Goal: Find specific page/section: Find specific page/section

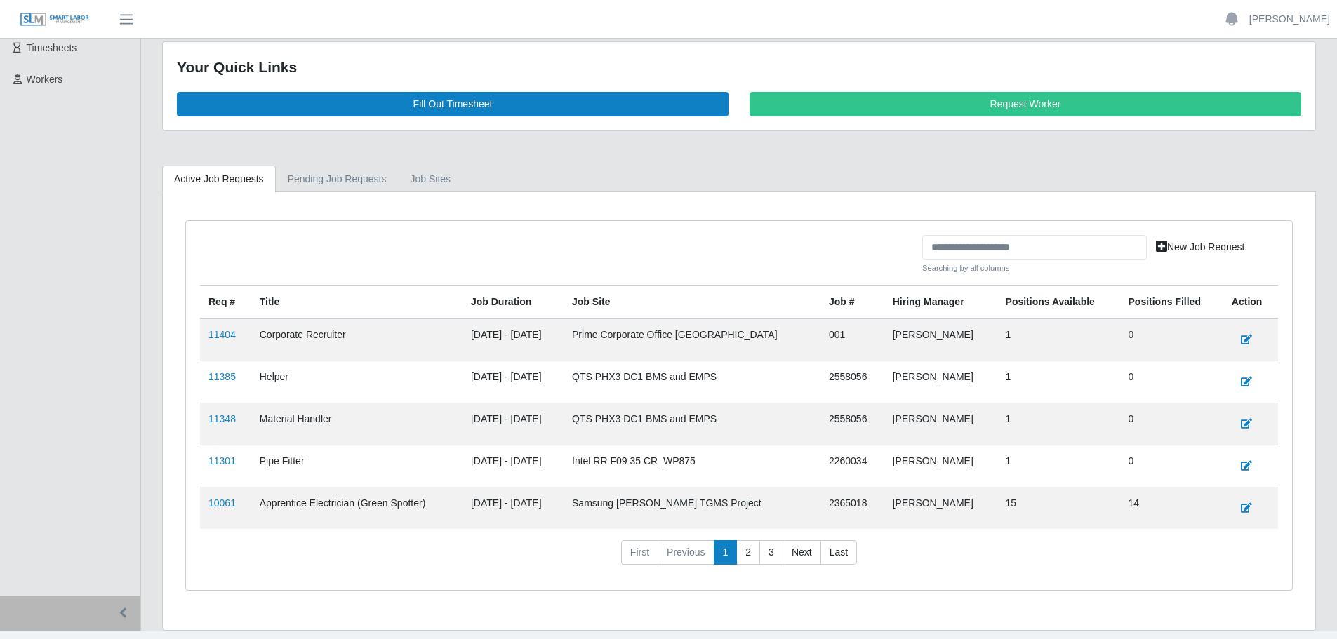
scroll to position [223, 0]
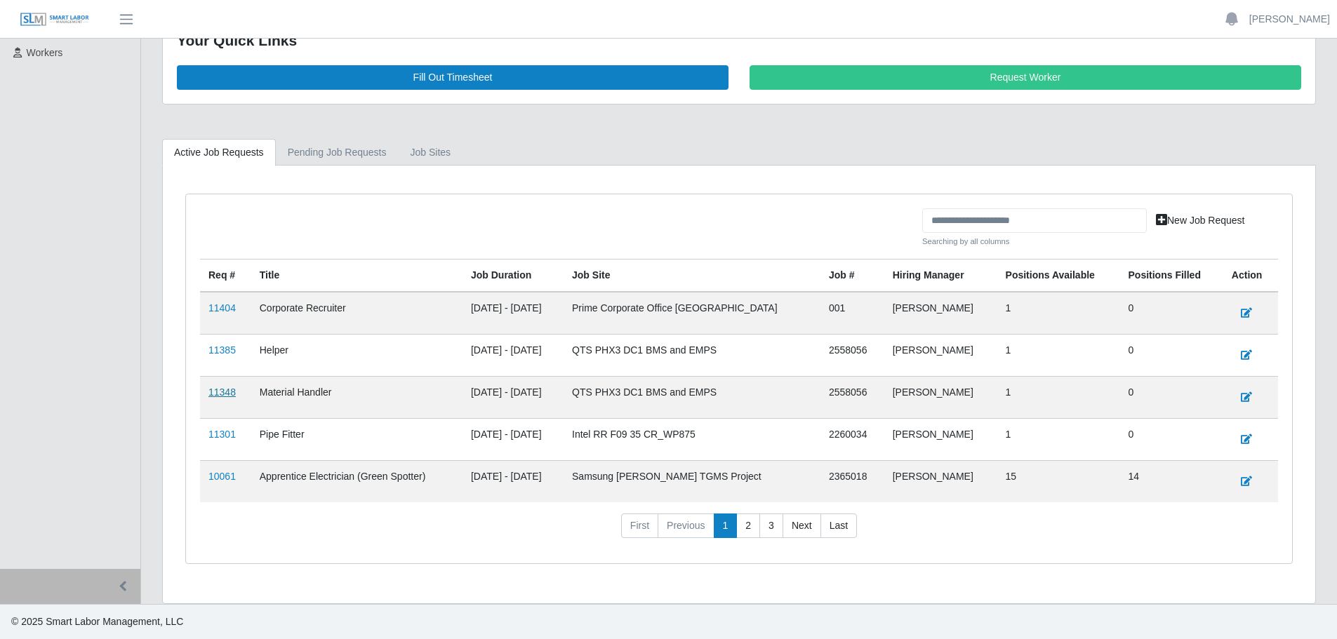
click at [225, 396] on link "11348" at bounding box center [221, 392] width 27 height 11
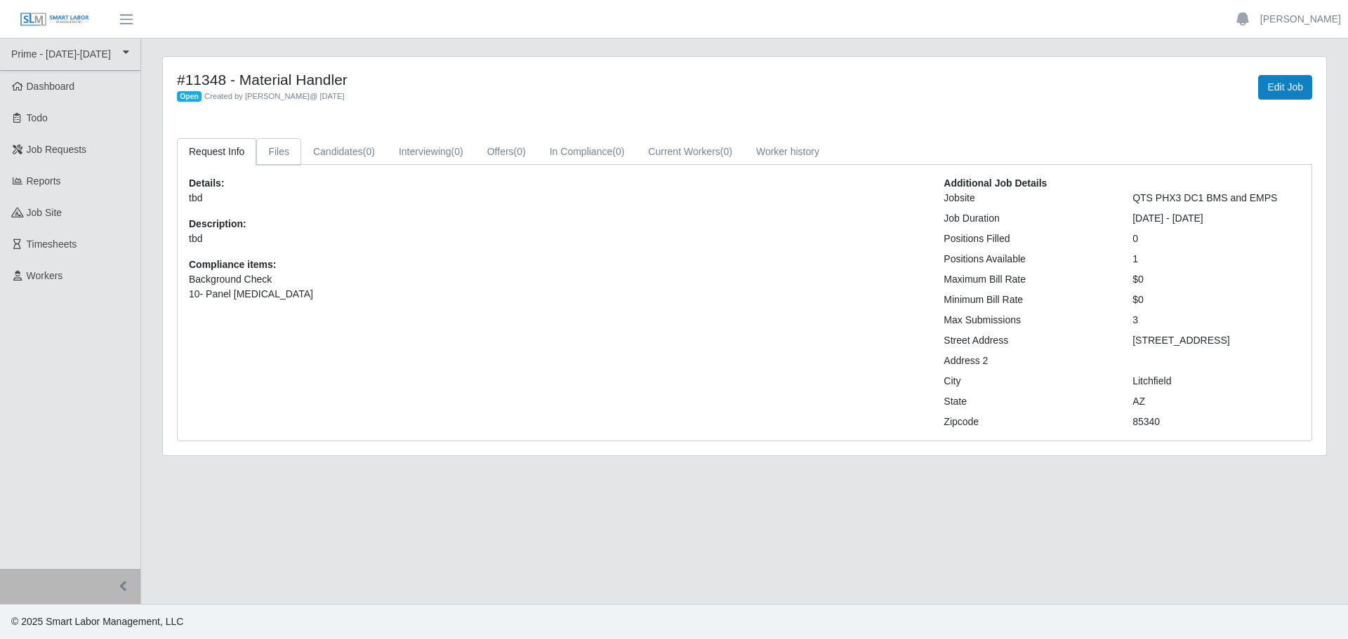
click at [281, 149] on link "Files" at bounding box center [278, 151] width 45 height 27
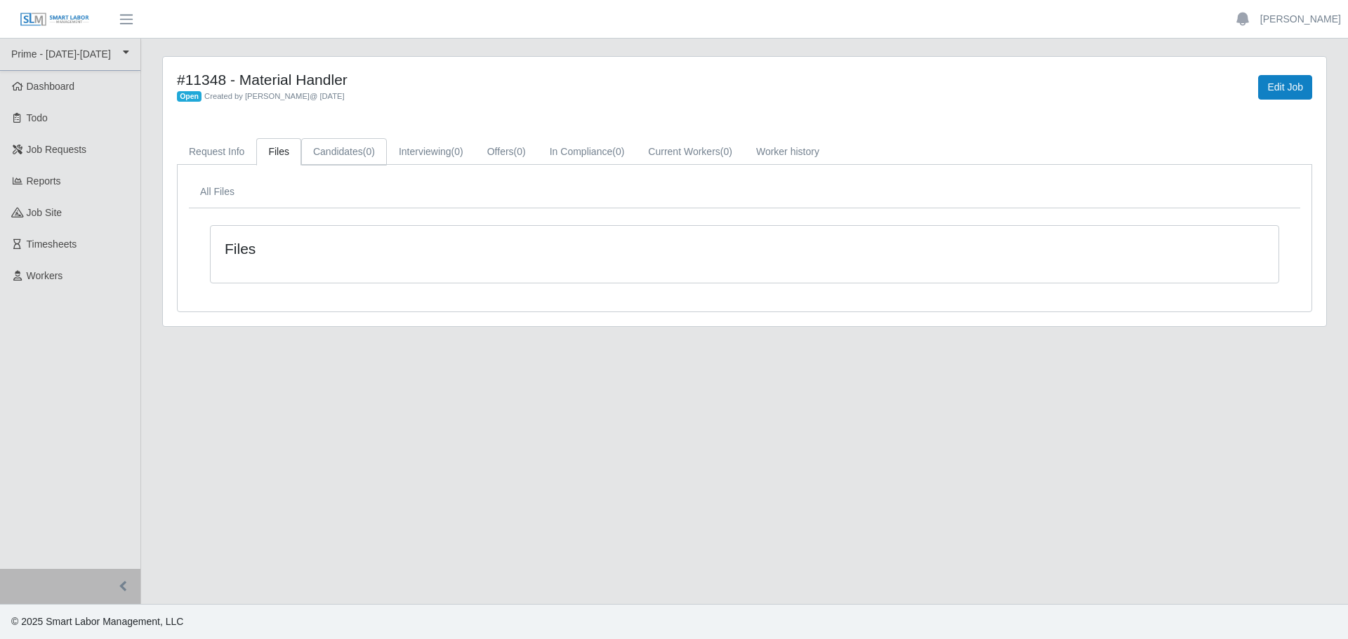
click at [359, 148] on link "Candidates (0)" at bounding box center [344, 151] width 86 height 27
click at [412, 148] on link "Interviewing (0)" at bounding box center [431, 151] width 88 height 27
click at [505, 147] on link "Offers (0)" at bounding box center [506, 151] width 62 height 27
click at [569, 151] on link "In Compliance (0)" at bounding box center [587, 151] width 99 height 27
click at [658, 154] on link "Current Workers (0)" at bounding box center [690, 151] width 108 height 27
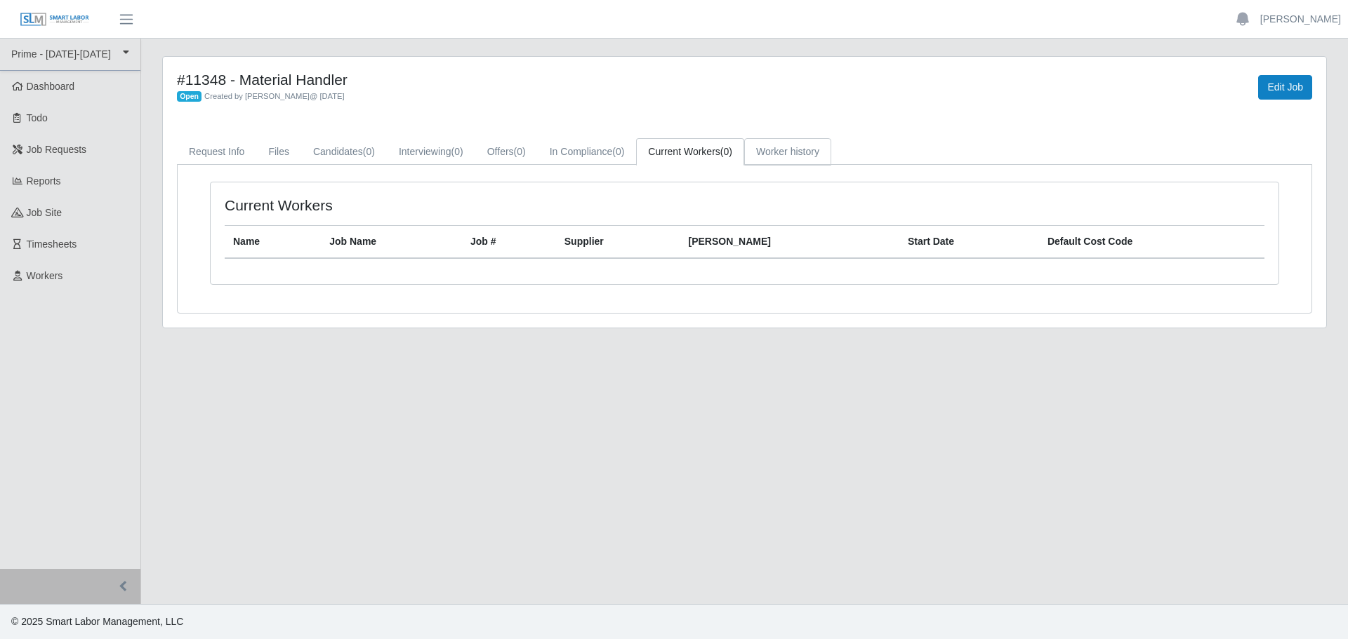
click at [799, 157] on link "Worker history" at bounding box center [787, 151] width 87 height 27
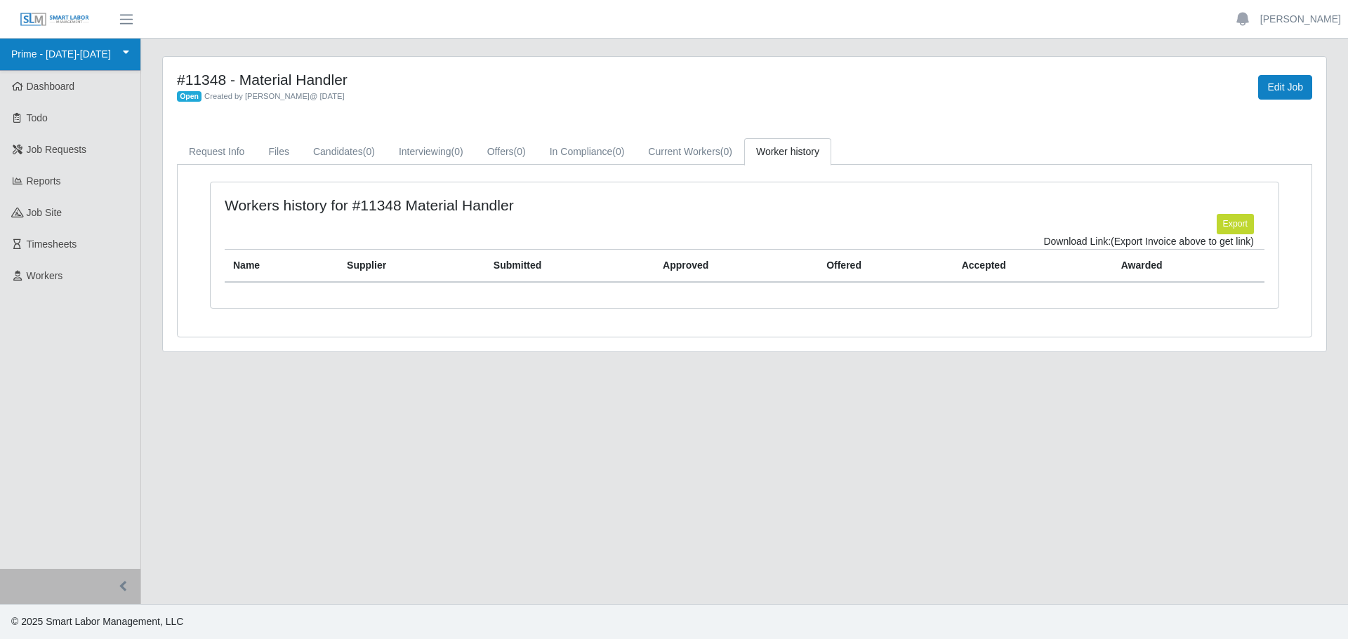
click at [108, 61] on link "Prime - [DATE]-[DATE]" at bounding box center [70, 55] width 140 height 32
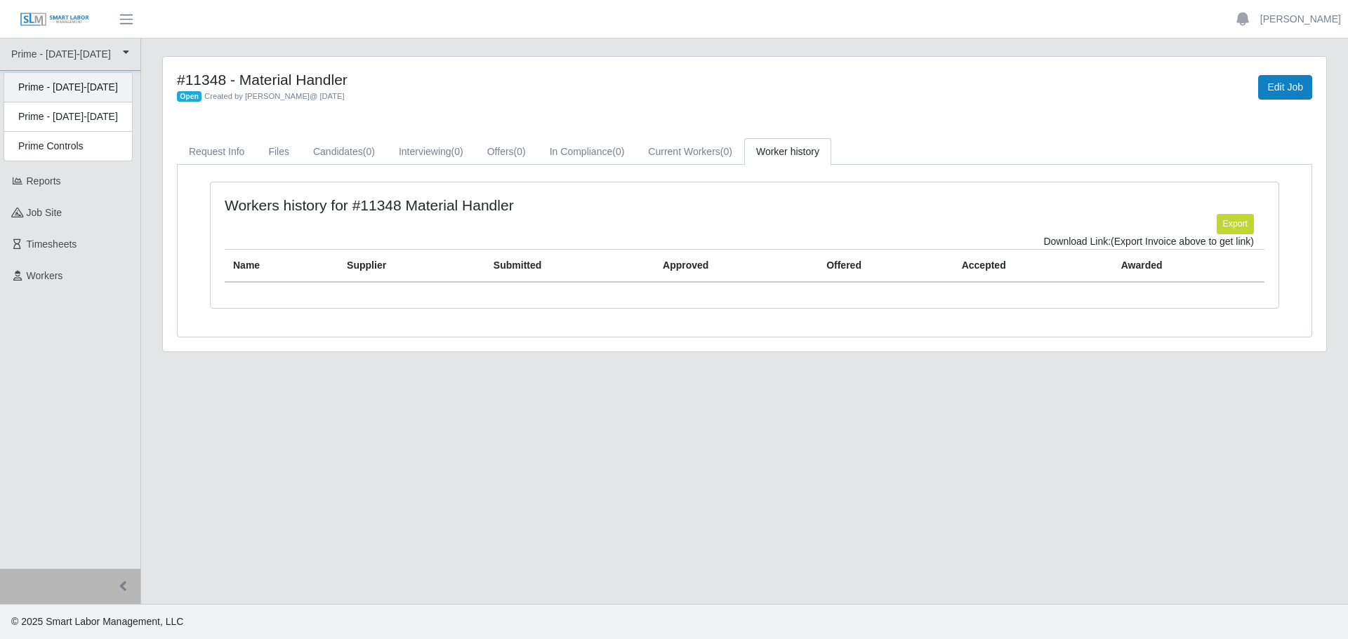
click at [89, 91] on div "Prime - [DATE]-[DATE]" at bounding box center [68, 87] width 128 height 29
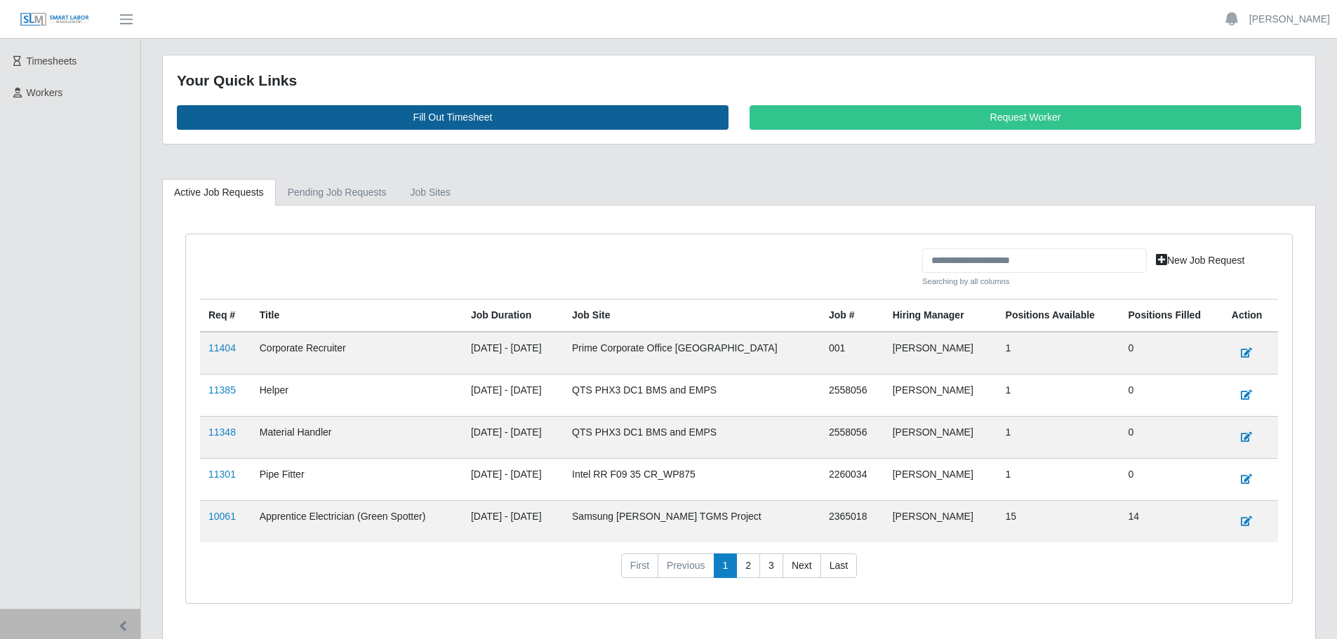
scroll to position [223, 0]
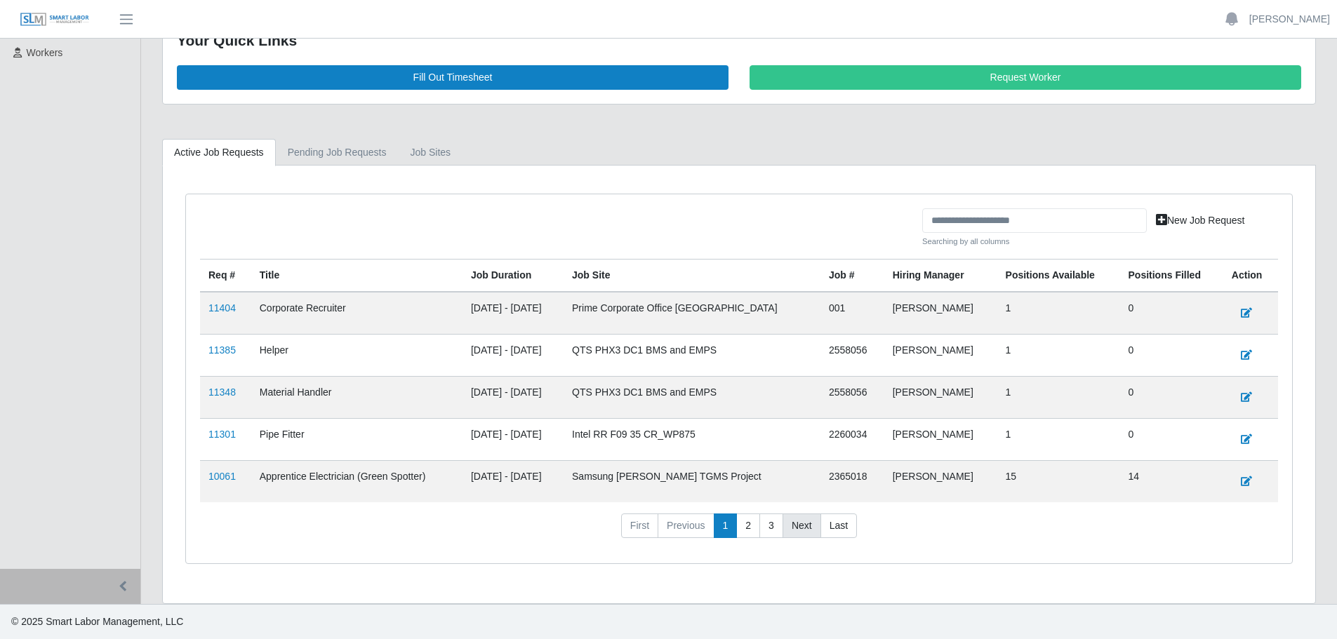
click at [808, 526] on link "Next" at bounding box center [802, 526] width 39 height 25
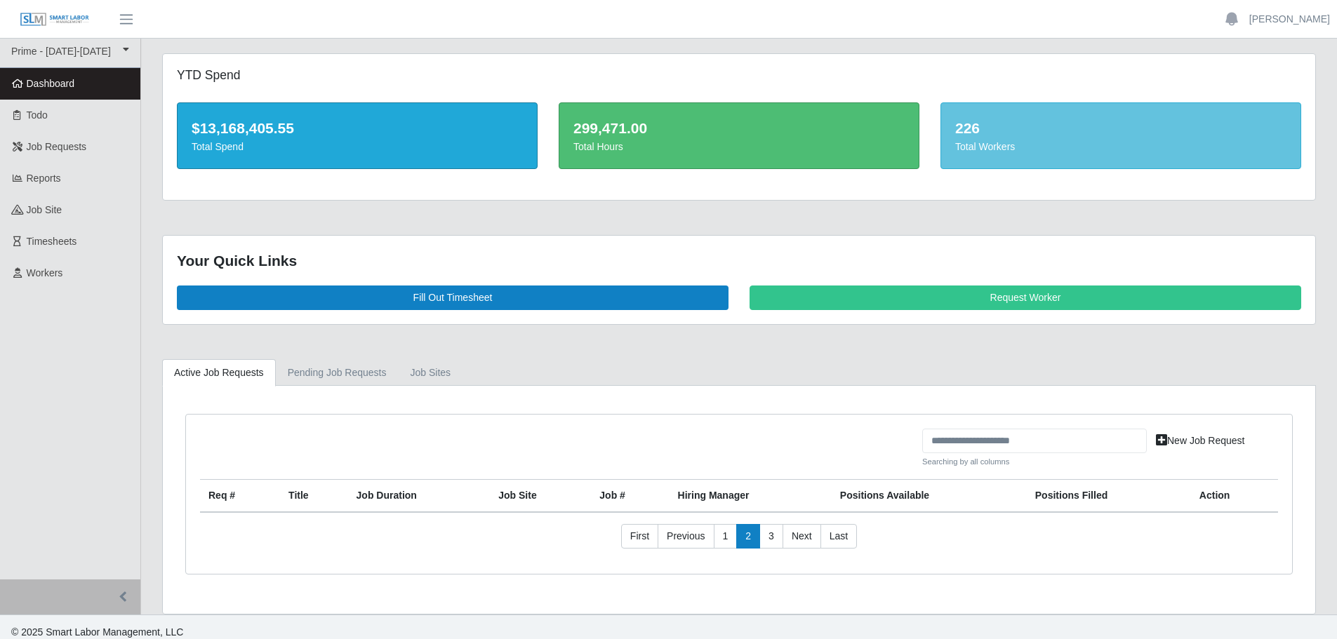
scroll to position [0, 0]
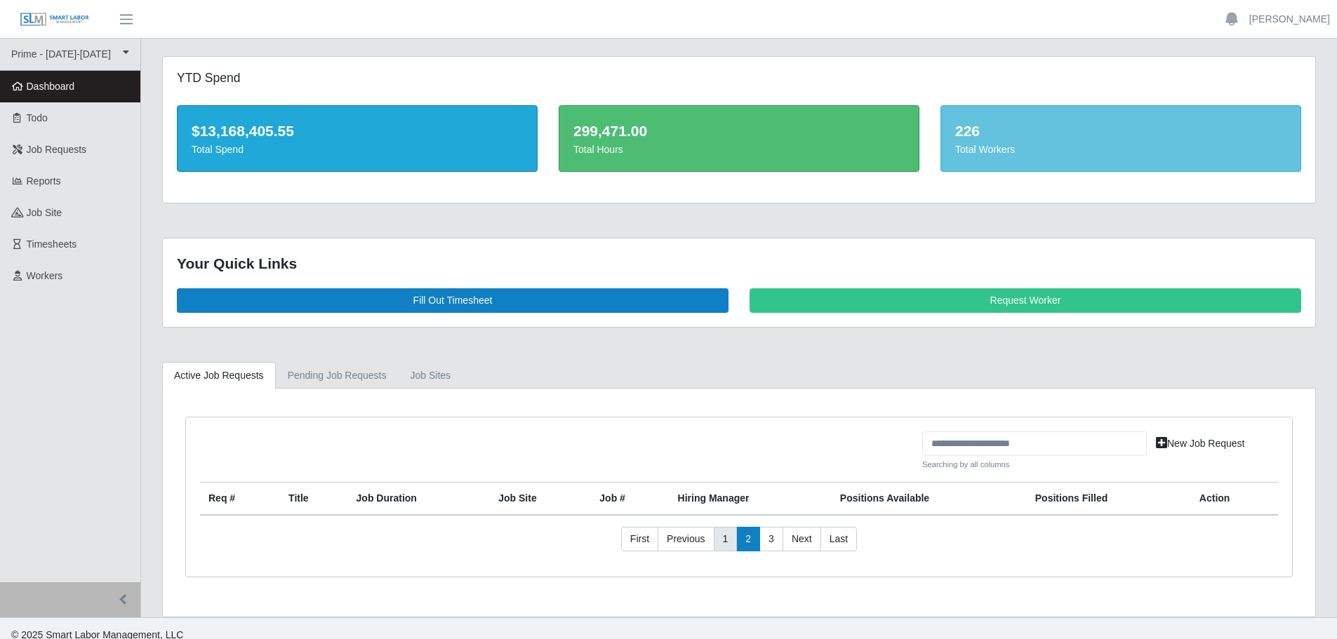
click at [725, 538] on link "1" at bounding box center [726, 539] width 24 height 25
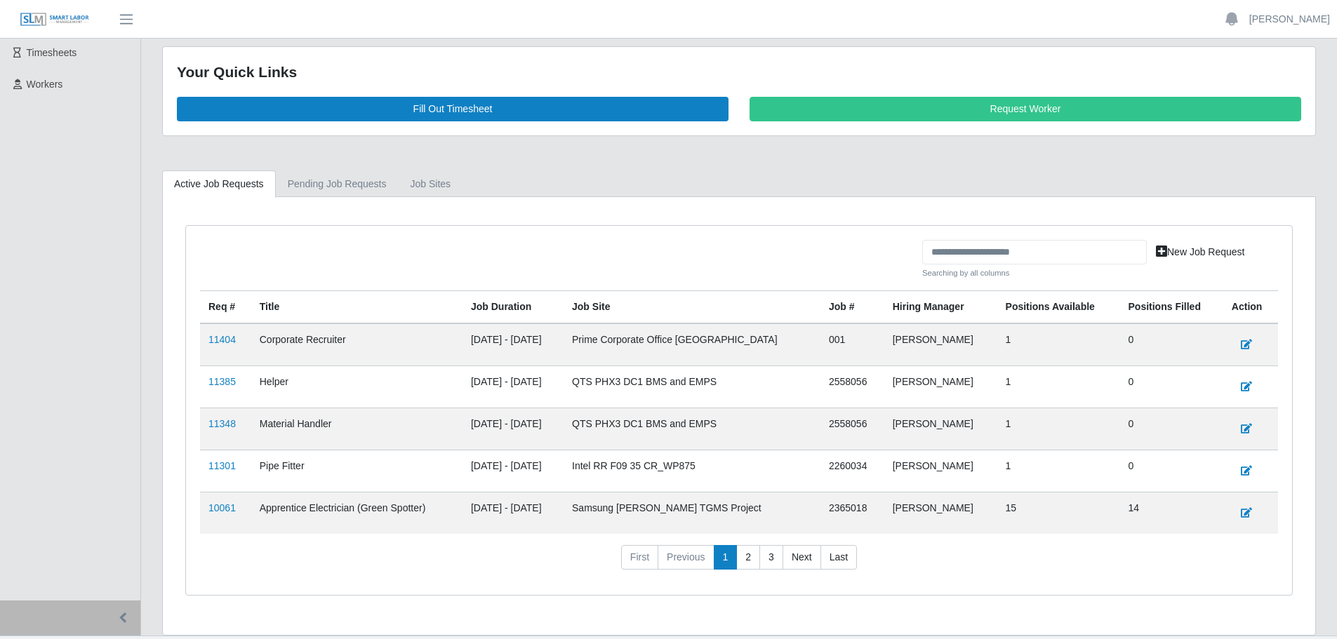
scroll to position [223, 0]
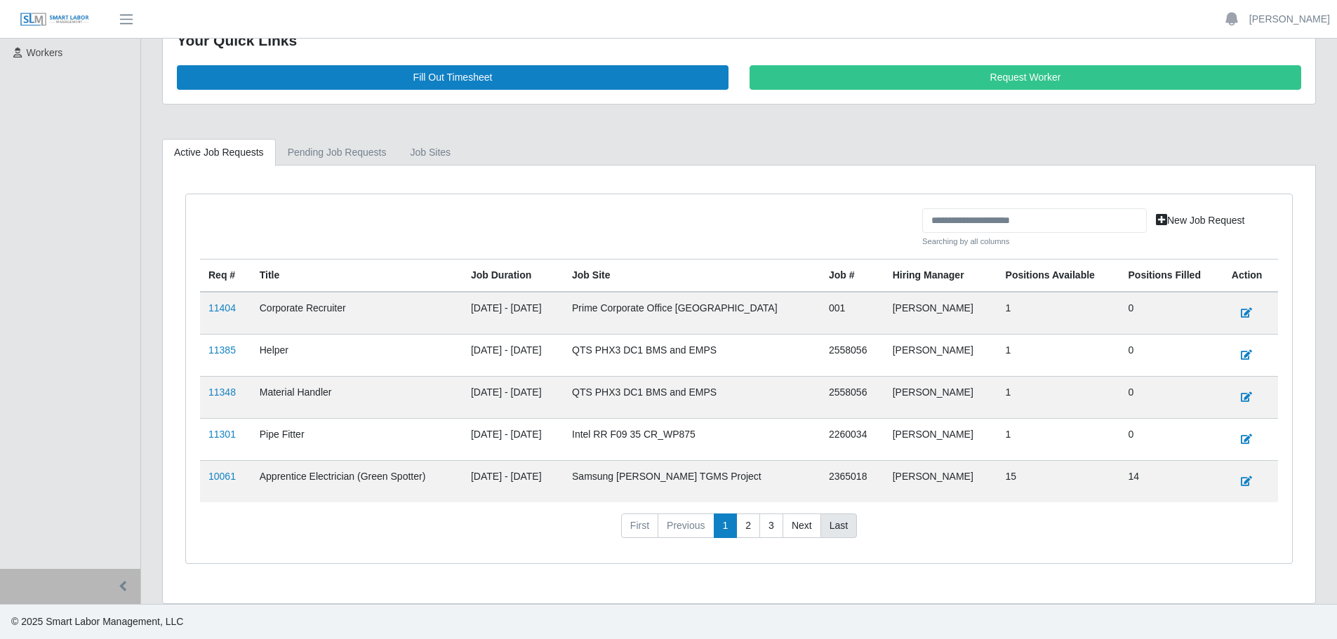
click at [841, 521] on link "Last" at bounding box center [838, 526] width 36 height 25
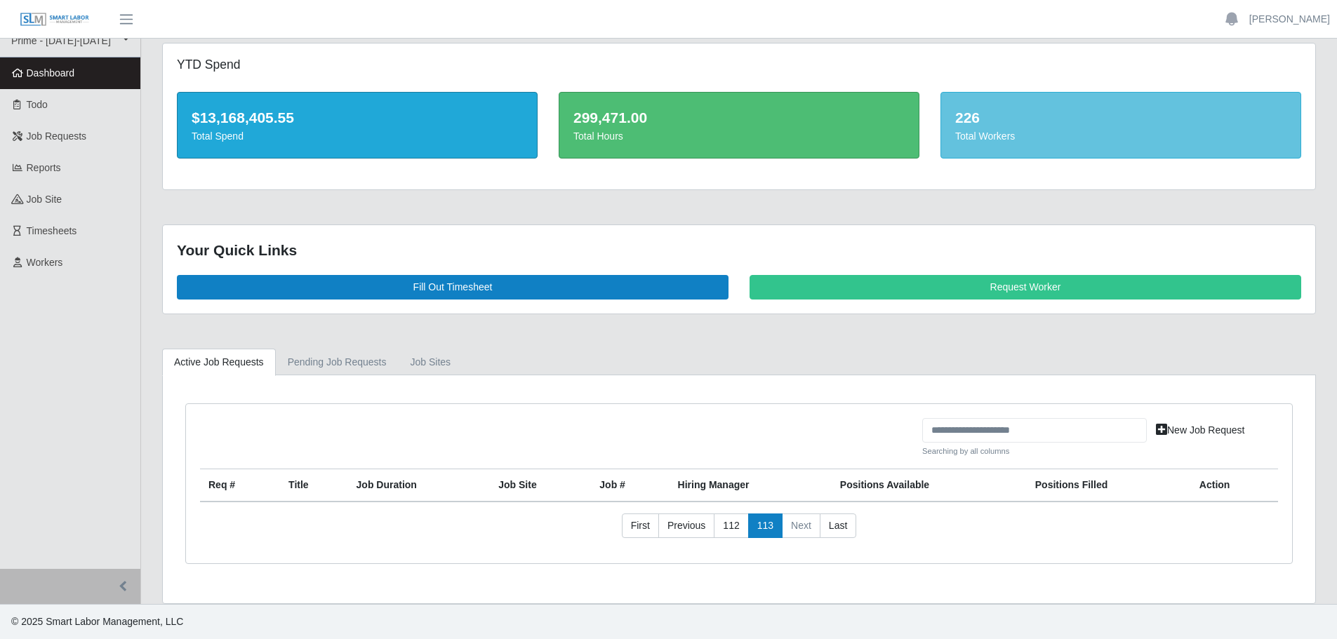
scroll to position [13, 0]
click at [651, 522] on link "First" at bounding box center [640, 526] width 37 height 25
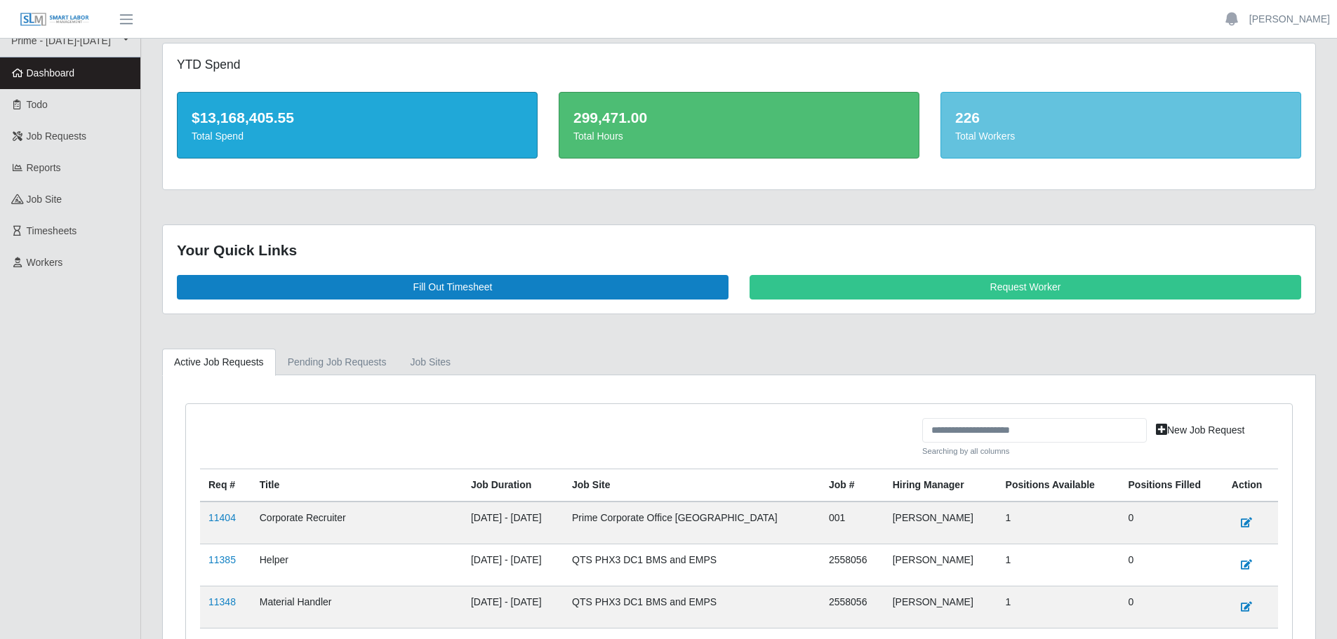
scroll to position [223, 0]
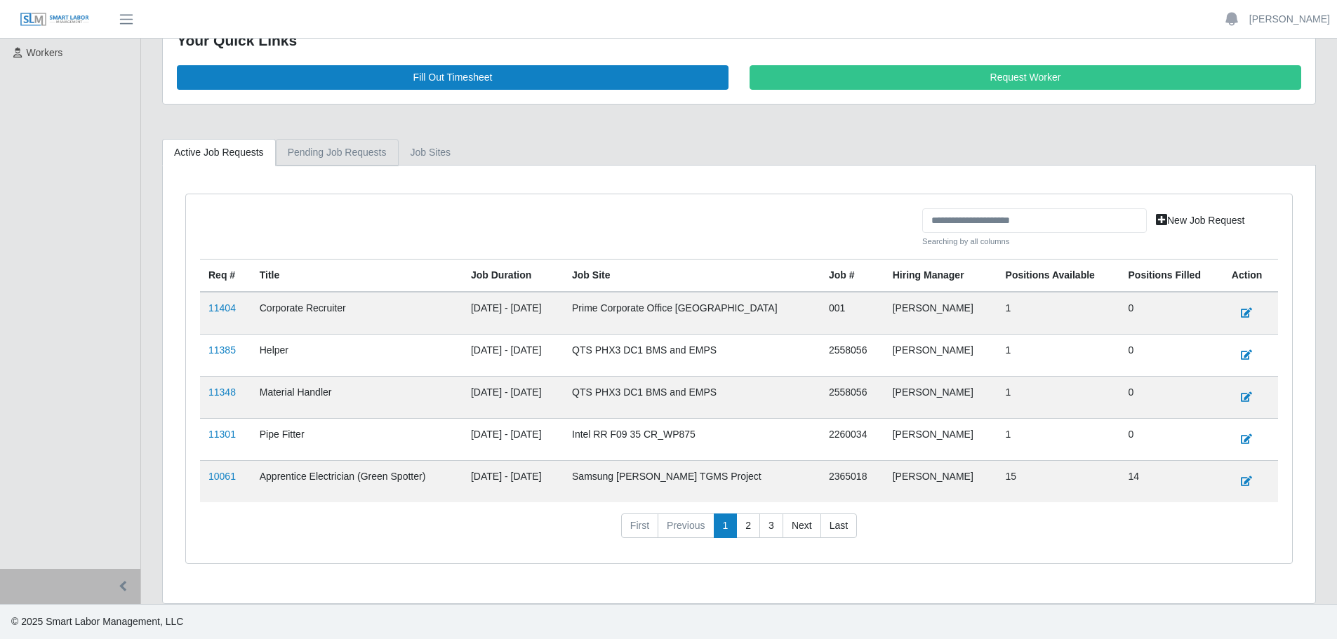
click at [344, 157] on link "Pending Job Requests" at bounding box center [337, 152] width 123 height 27
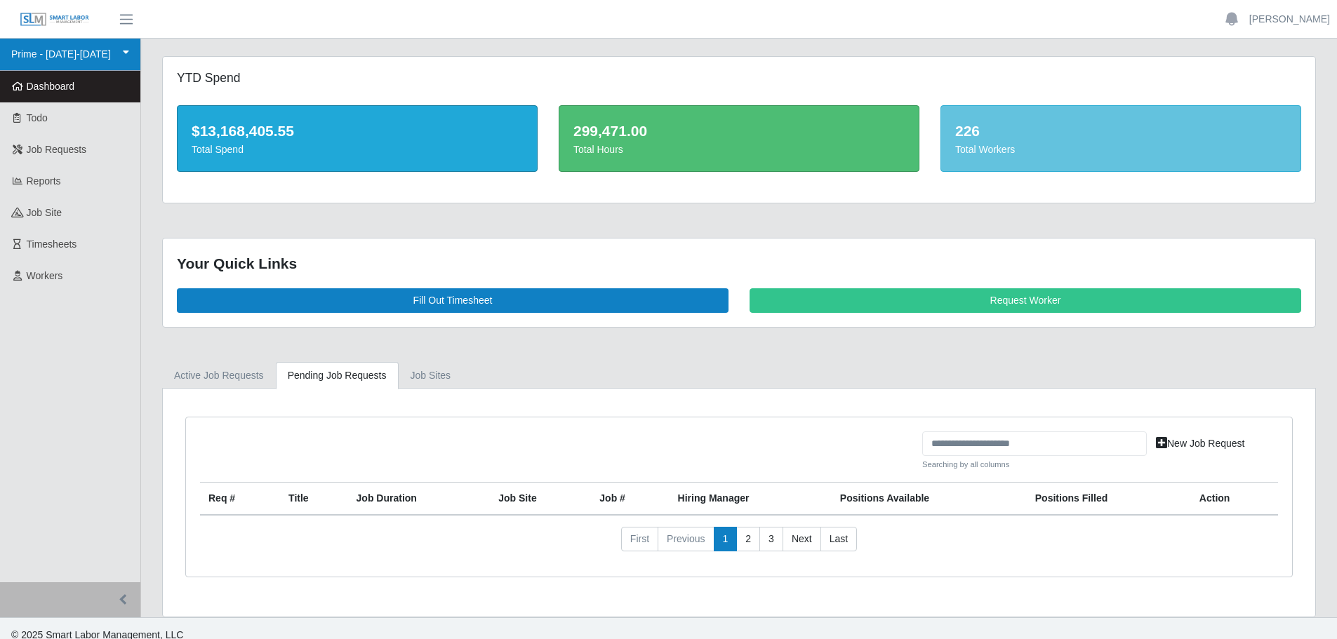
click at [77, 59] on link "Prime - [DATE]-[DATE]" at bounding box center [70, 55] width 140 height 32
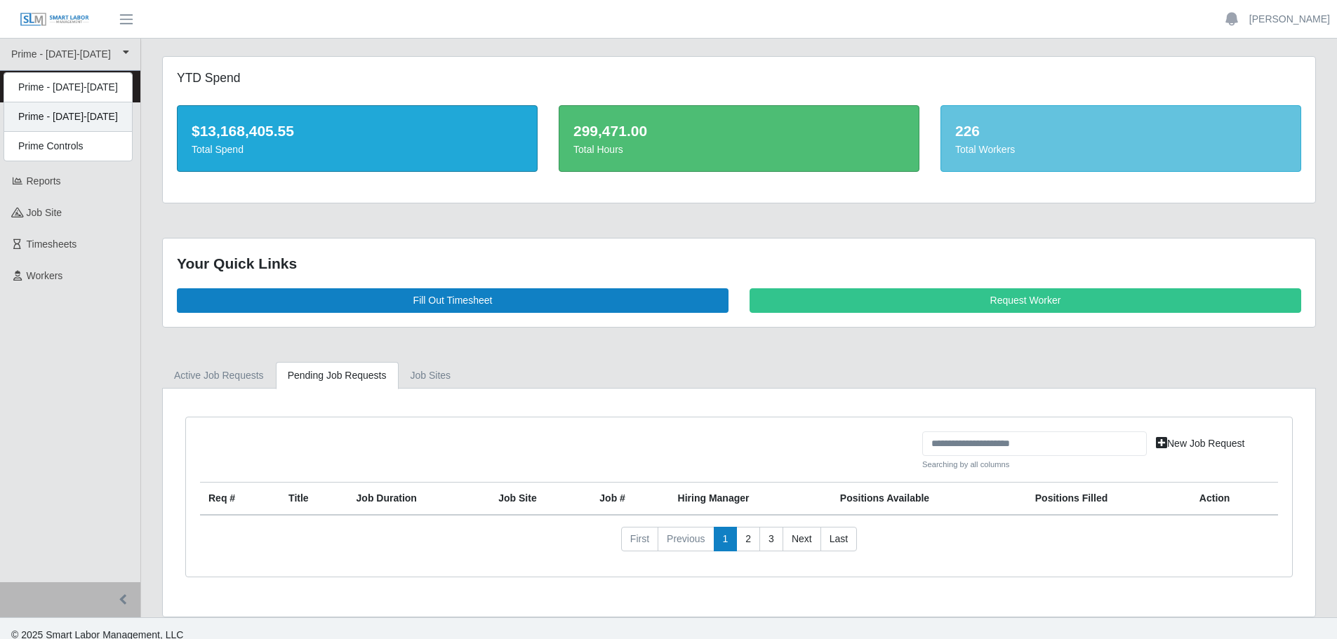
click at [81, 116] on div "Prime - [DATE]-[DATE]" at bounding box center [68, 116] width 128 height 29
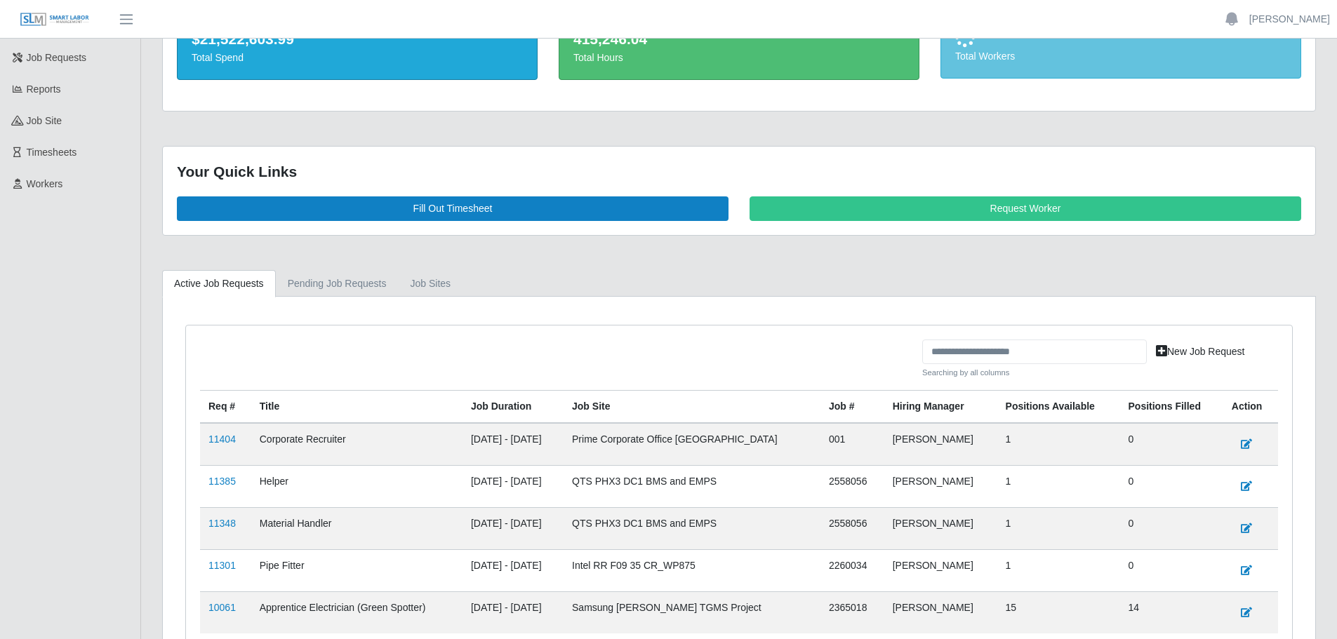
scroll to position [223, 0]
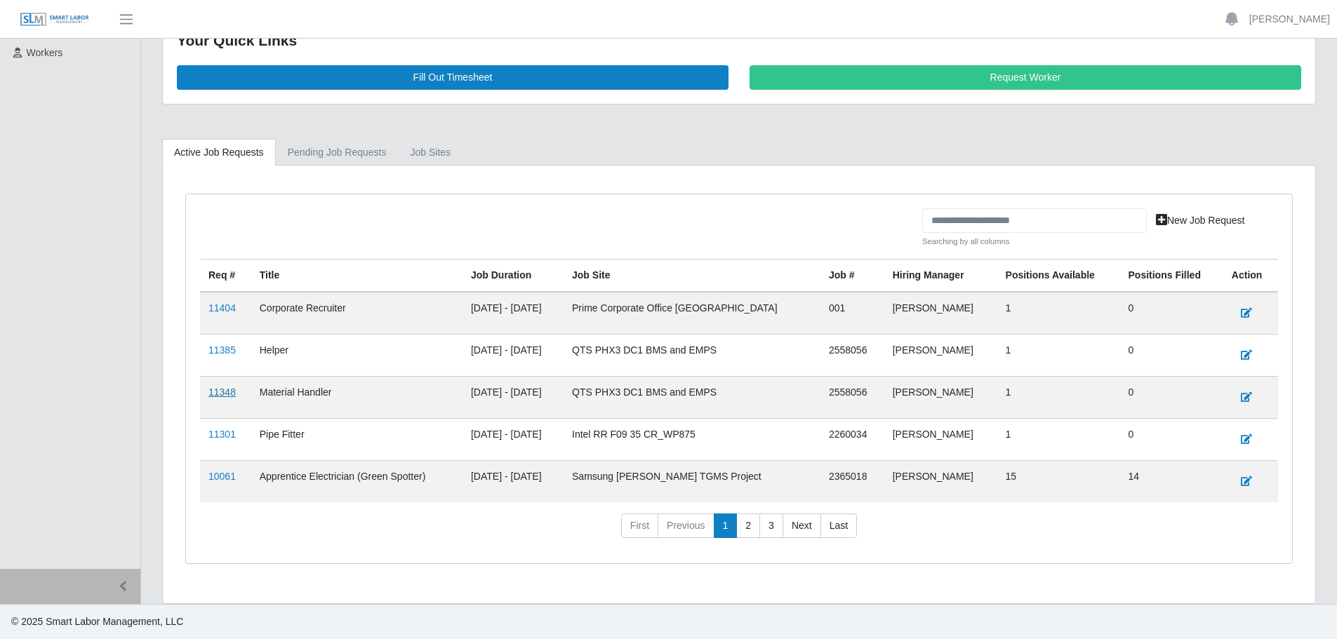
click at [228, 392] on link "11348" at bounding box center [221, 392] width 27 height 11
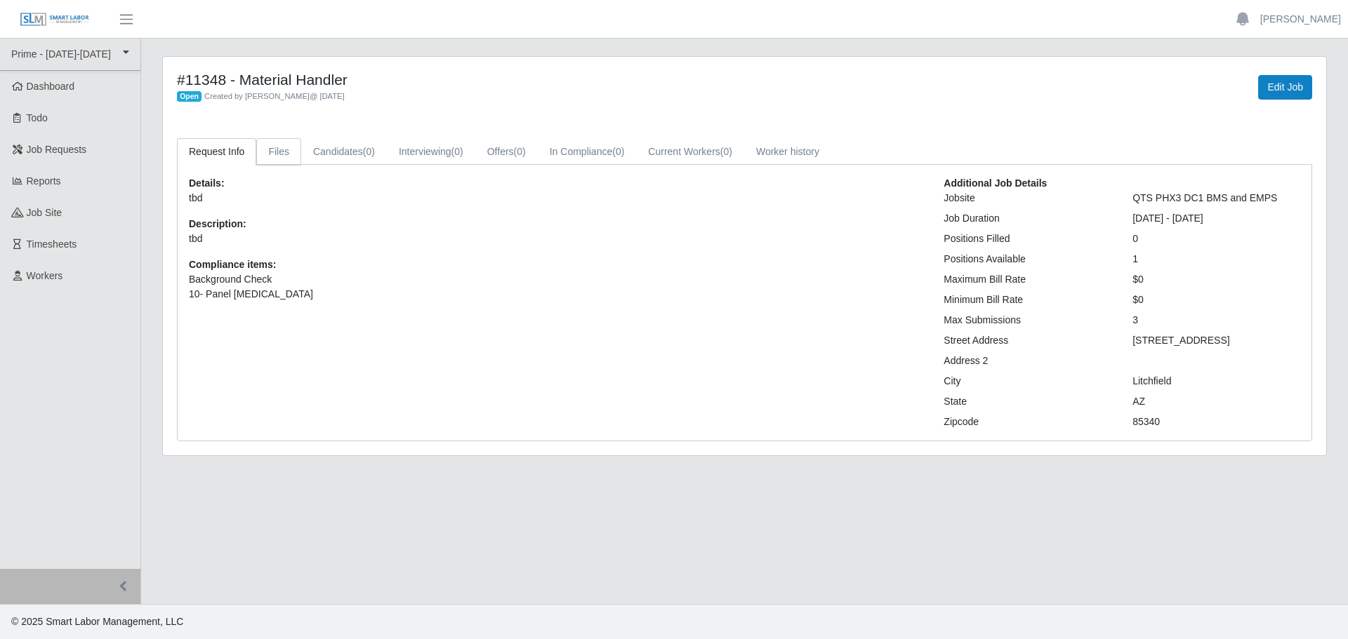
click at [290, 155] on link "Files" at bounding box center [278, 151] width 45 height 27
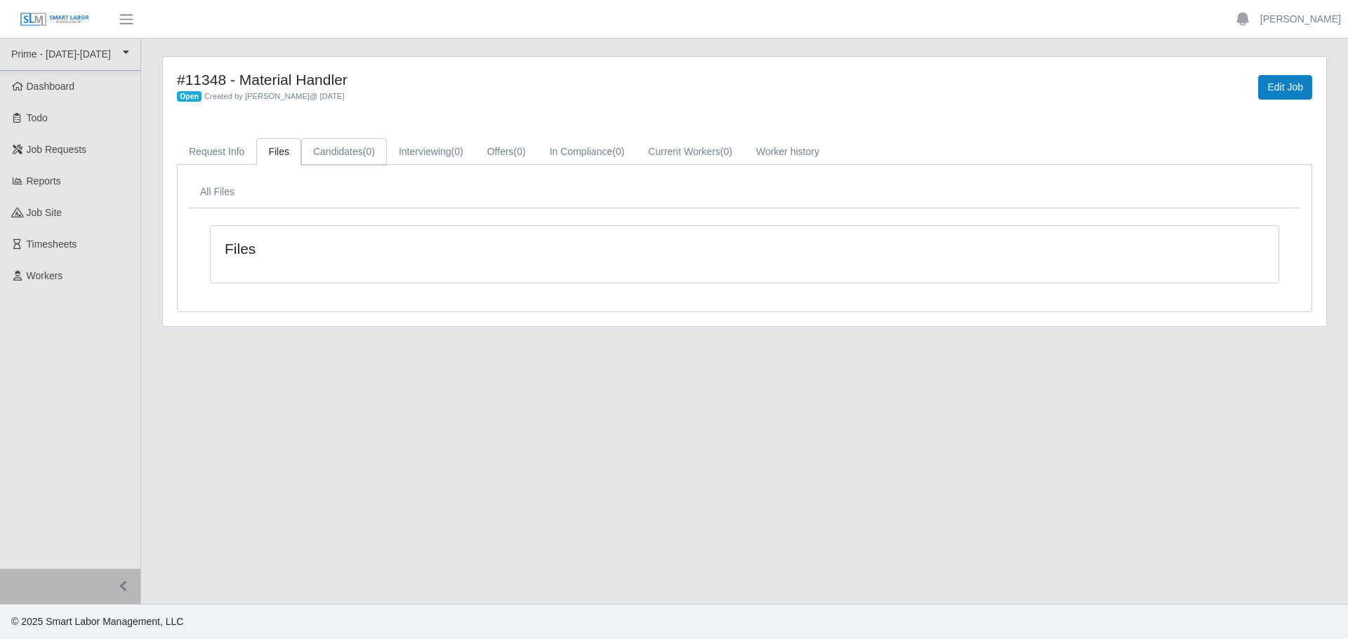
click at [338, 155] on link "Candidates (0)" at bounding box center [344, 151] width 86 height 27
click at [430, 146] on link "Interviewing (0)" at bounding box center [431, 151] width 88 height 27
